Goal: Task Accomplishment & Management: Manage account settings

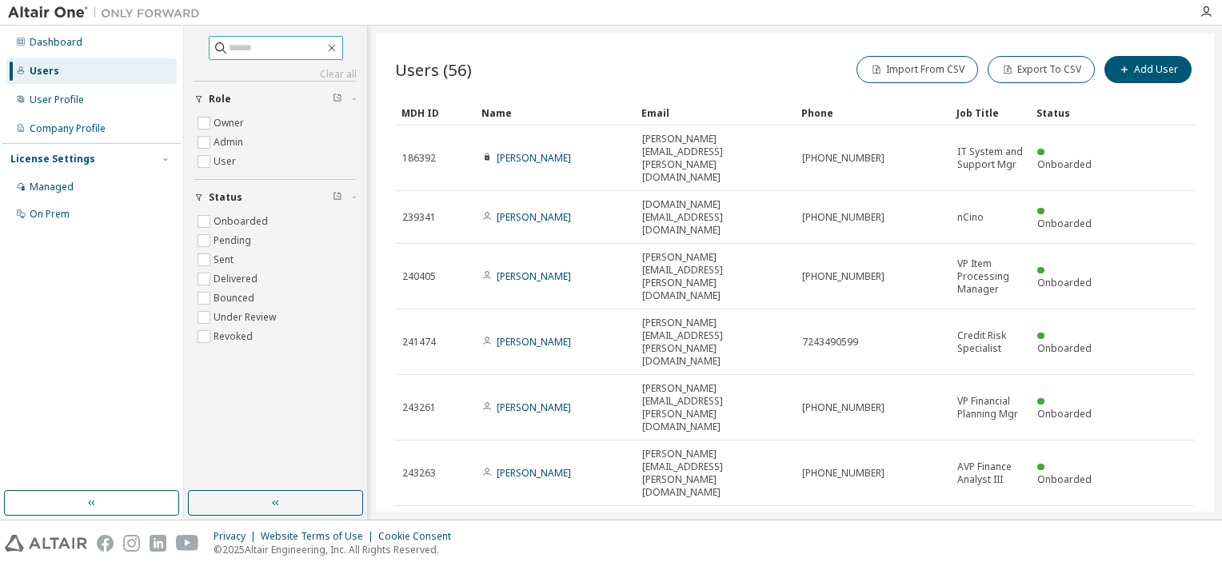
click at [307, 42] on input "text" at bounding box center [277, 48] width 96 height 16
type input "**********"
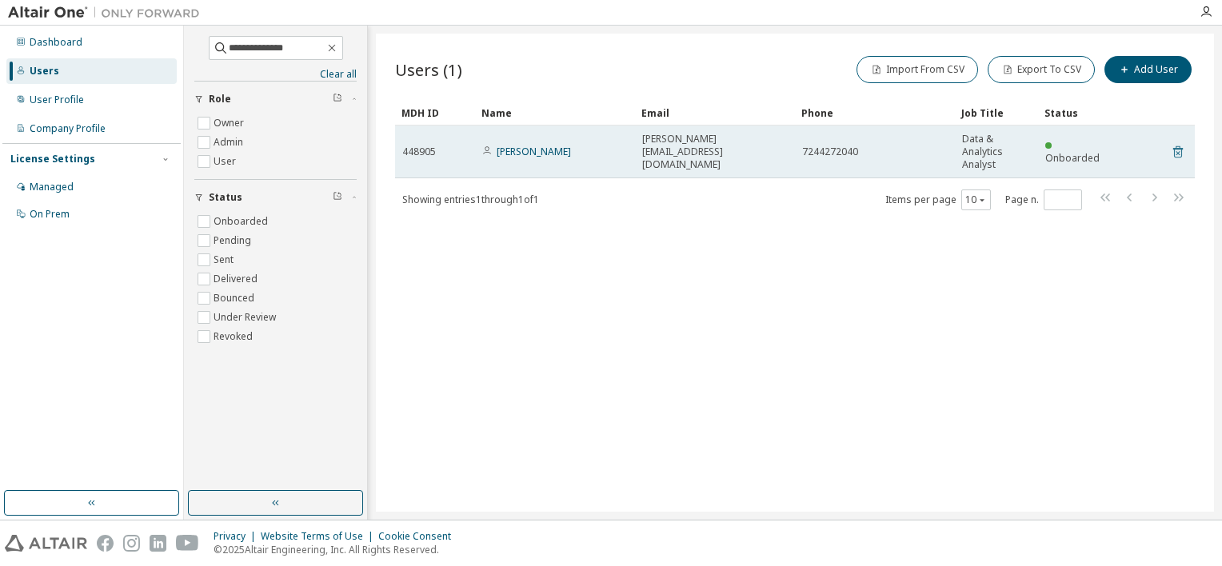
click at [1176, 149] on icon at bounding box center [1178, 152] width 10 height 12
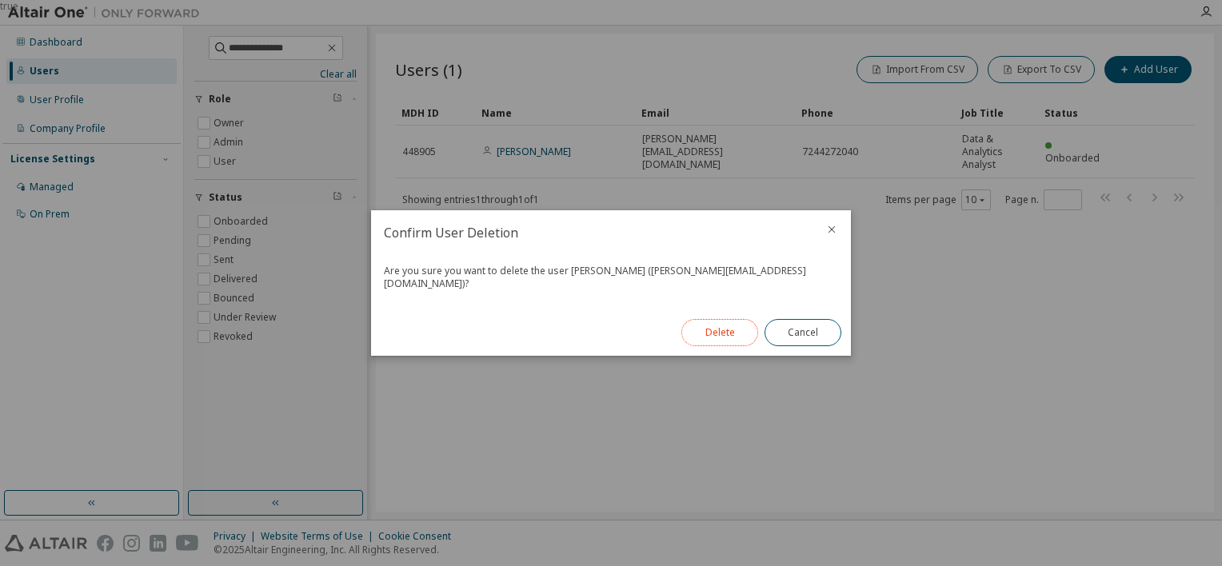
click at [728, 326] on button "Delete" at bounding box center [719, 332] width 77 height 27
